Goal: Check status: Check status

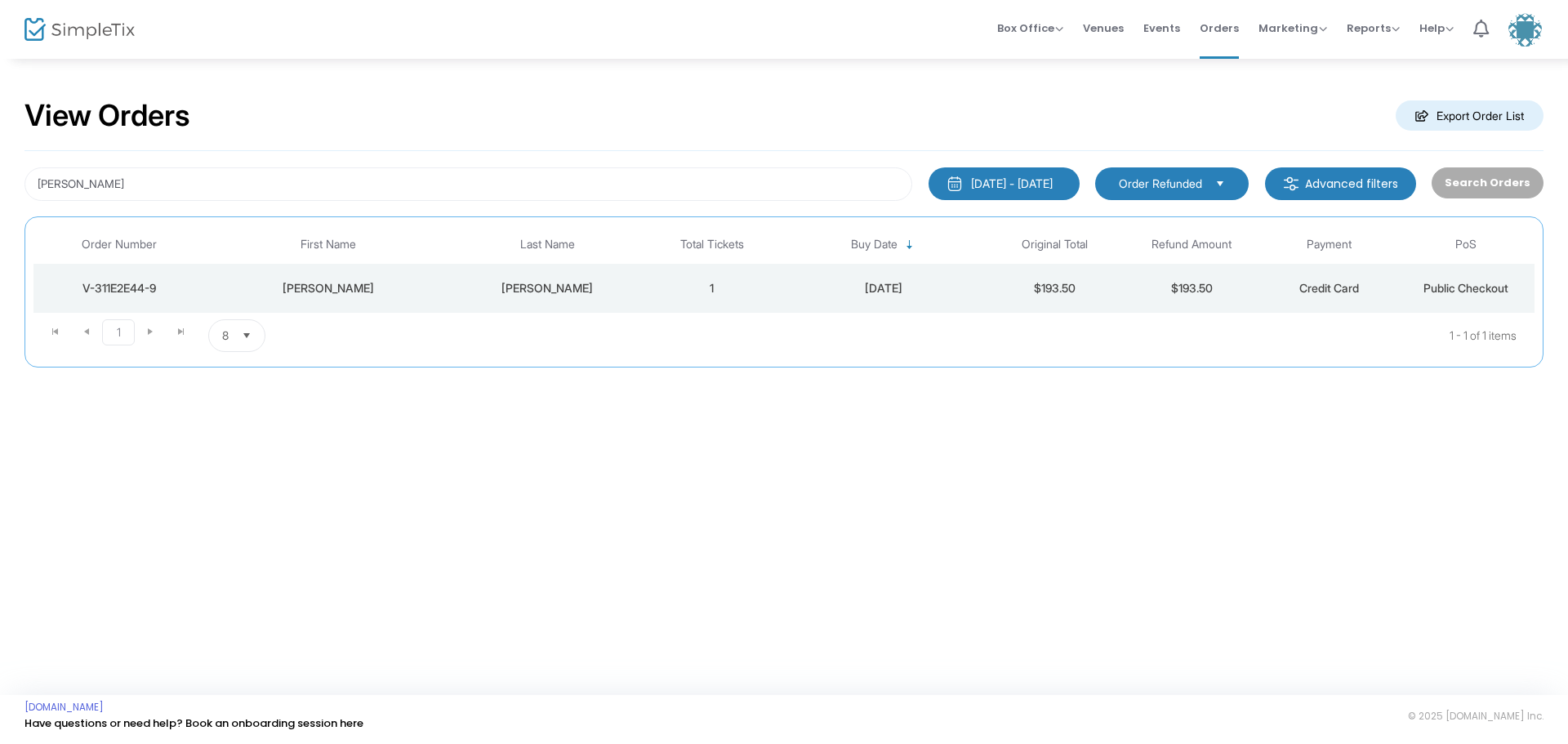
click at [138, 282] on div "V-311E2E44-9" at bounding box center [119, 288] width 164 height 16
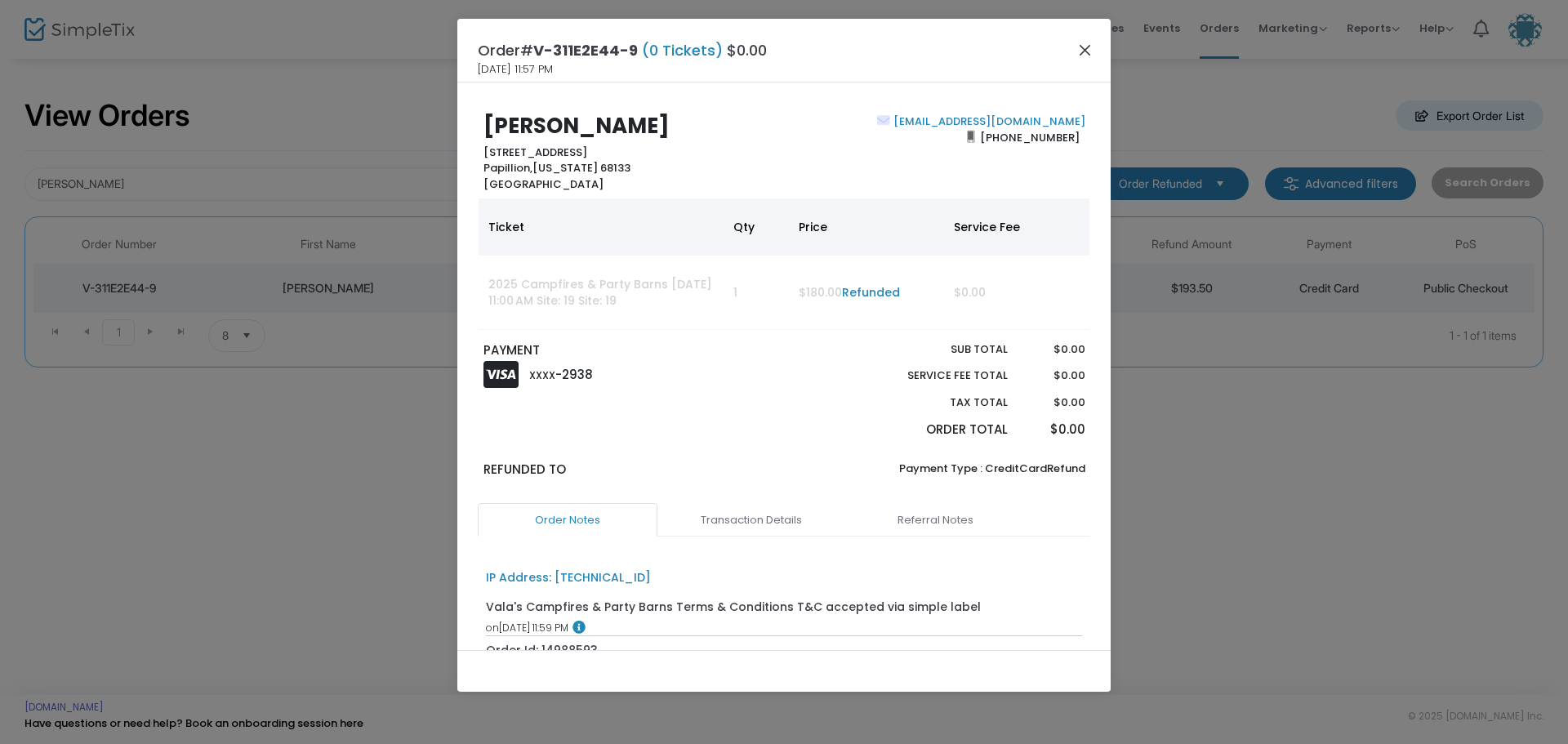
click at [1086, 48] on button "Close" at bounding box center [1086, 50] width 21 height 21
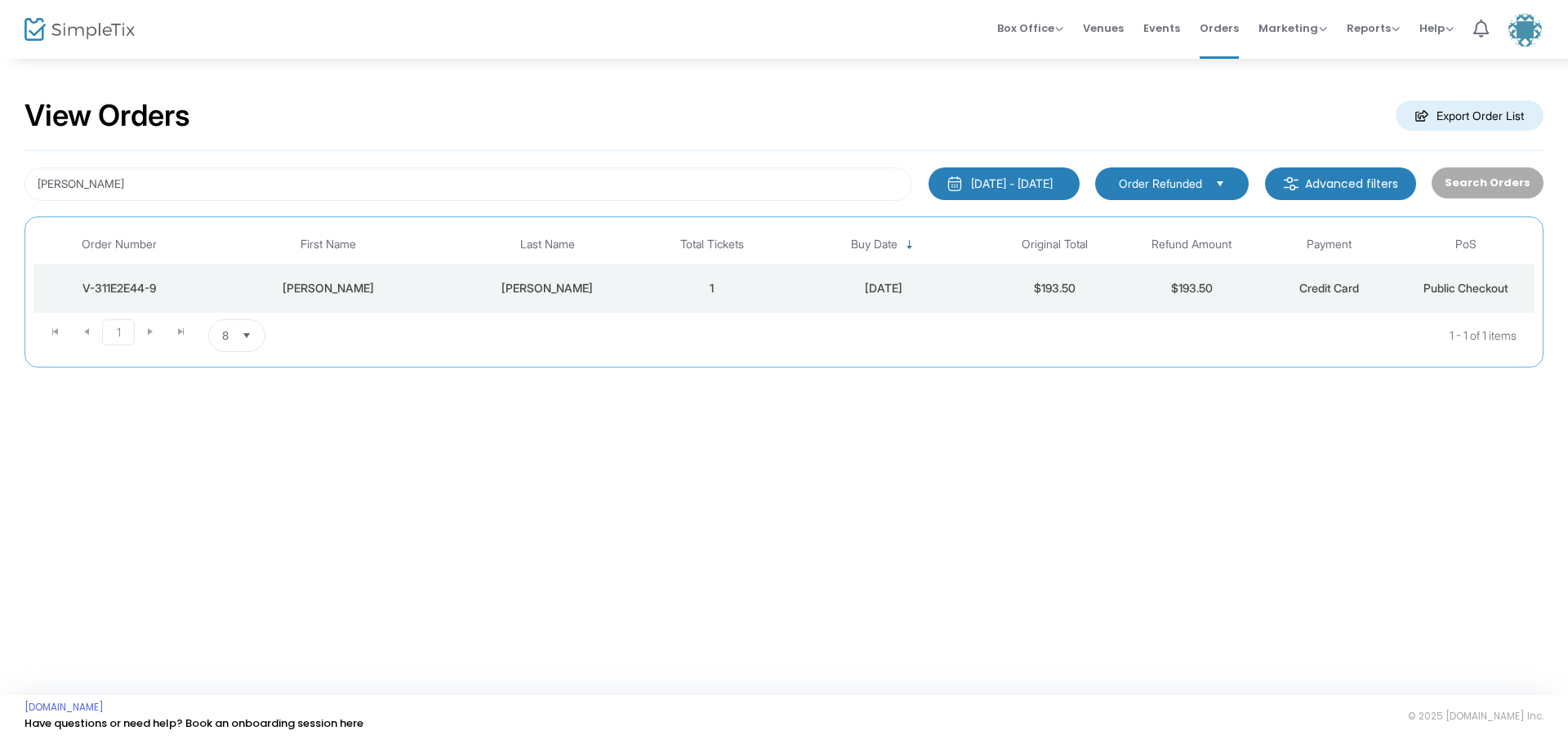
click at [1223, 177] on span "Select" at bounding box center [1220, 183] width 27 height 27
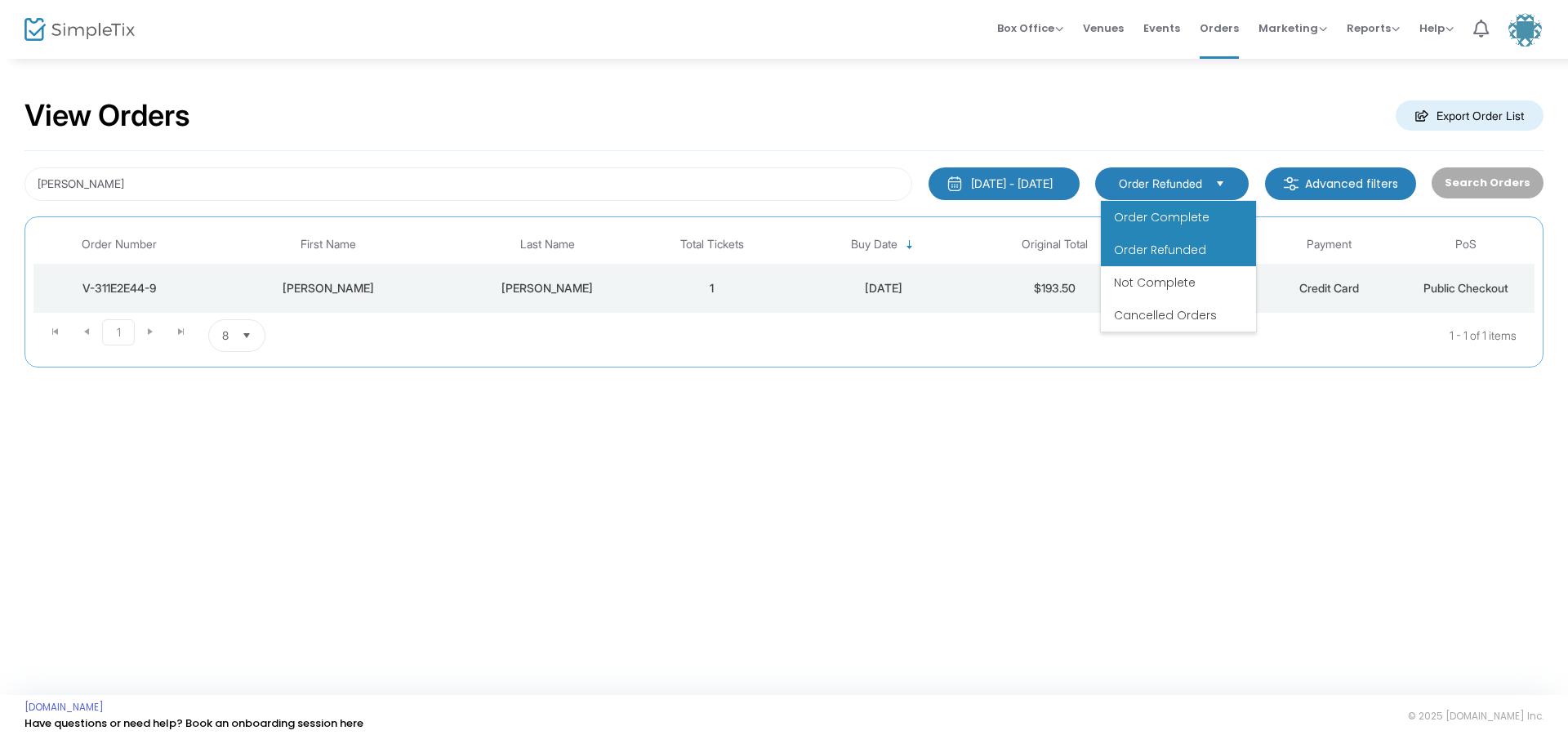
click at [1167, 216] on span "Order Complete" at bounding box center [1161, 217] width 96 height 16
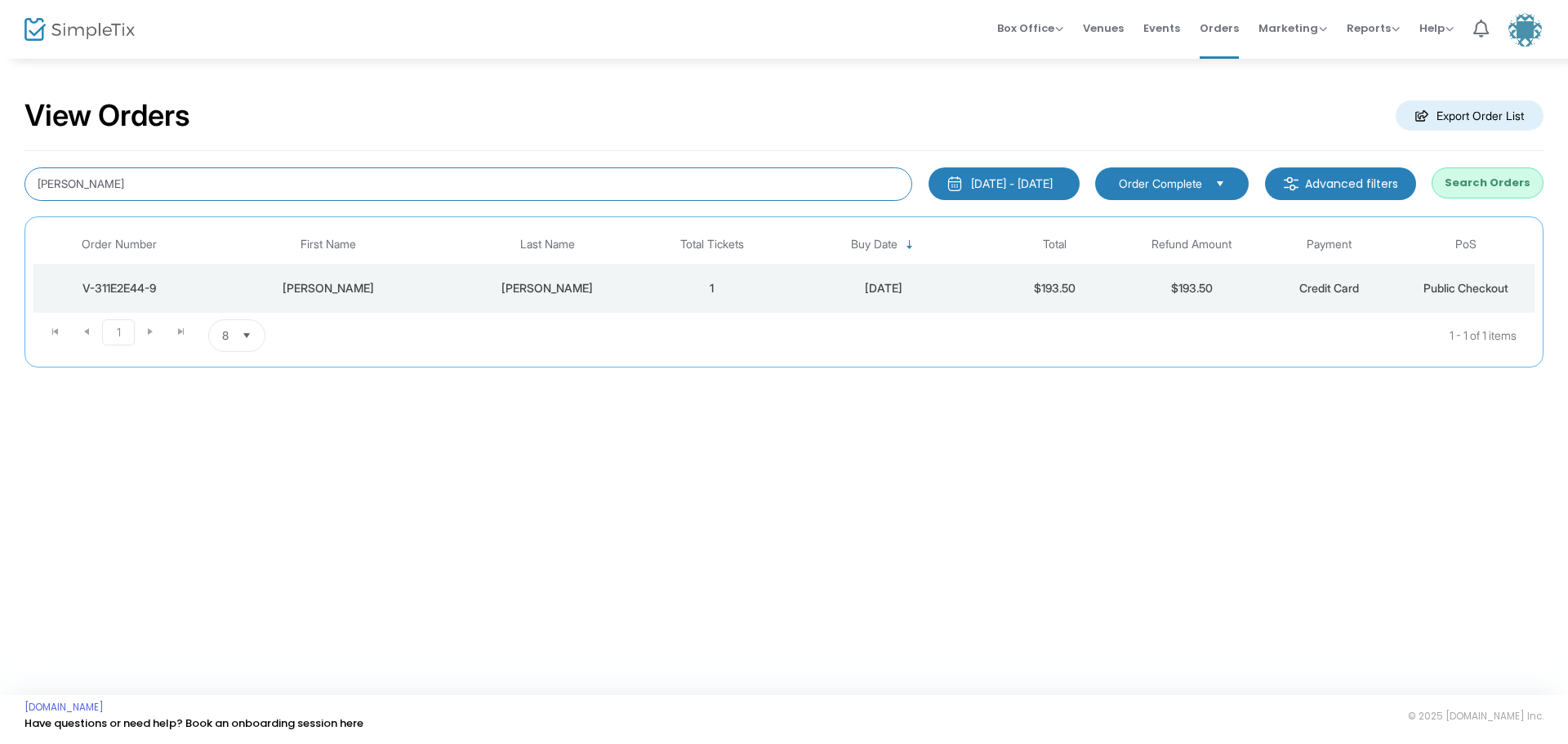
drag, startPoint x: 144, startPoint y: 192, endPoint x: -354, endPoint y: 152, distance: 499.6
click at [0, 152] on html "Processing... please wait Box Office Sell Tickets Bookings Sell Season Pass Ven…" at bounding box center [784, 372] width 1568 height 744
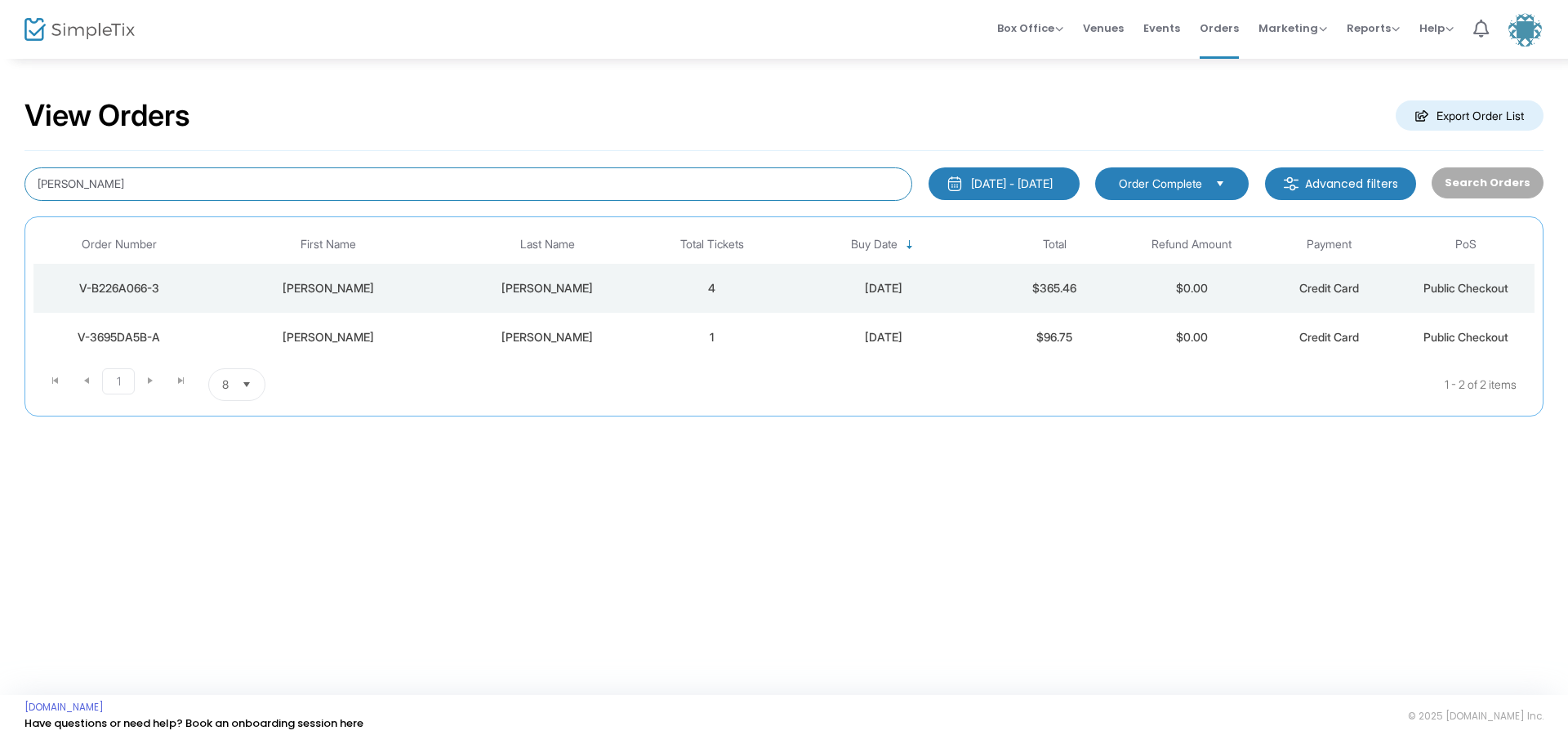
click at [106, 181] on input "[PERSON_NAME]" at bounding box center [468, 183] width 888 height 33
type input "A"
